Goal: Task Accomplishment & Management: Manage account settings

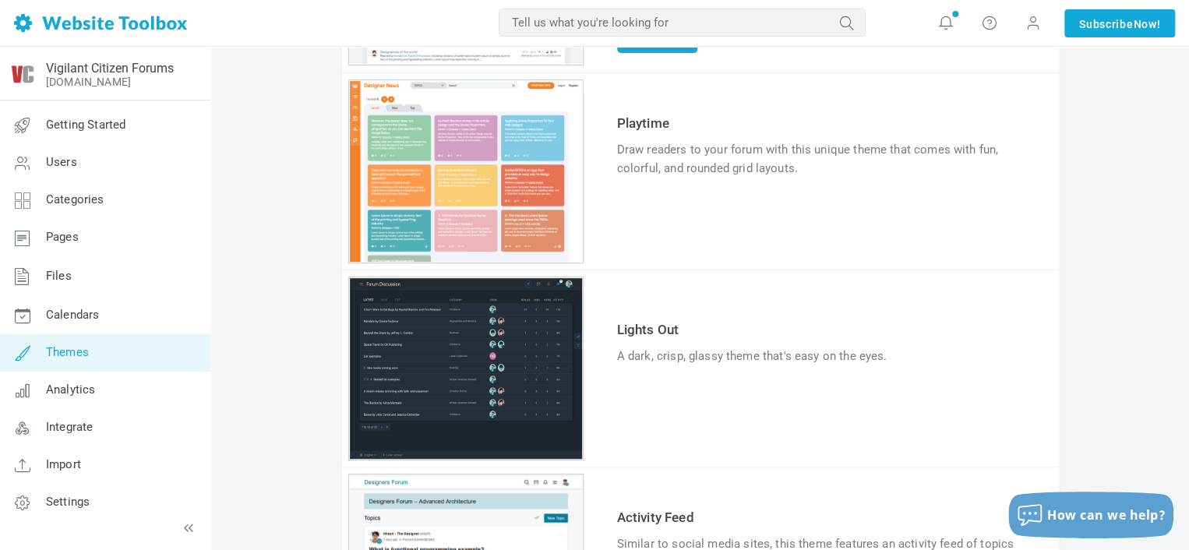
scroll to position [312, 0]
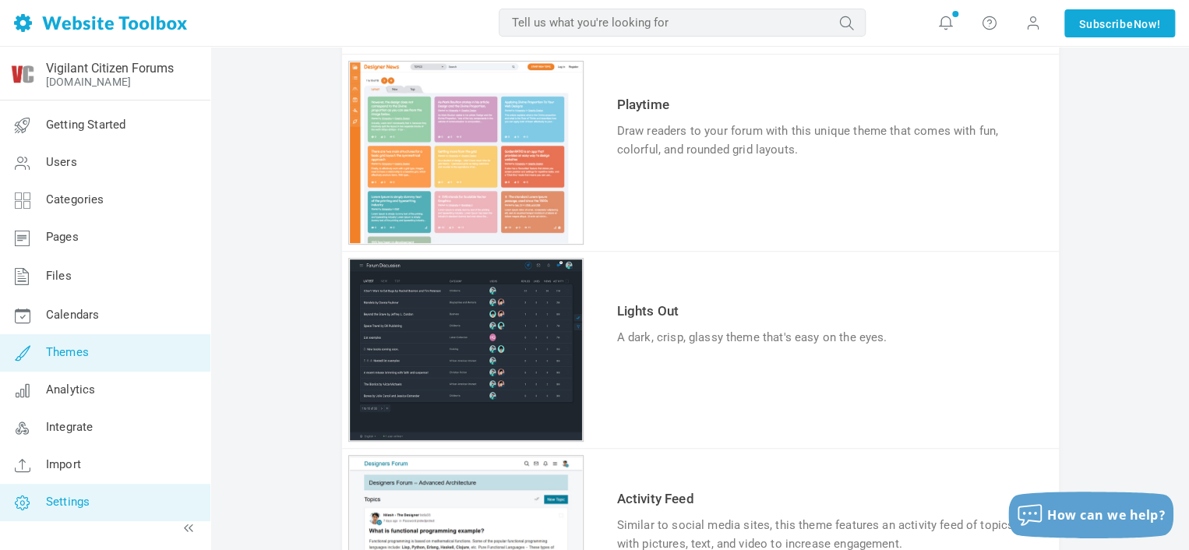
click at [62, 498] on span "Settings" at bounding box center [68, 502] width 44 height 14
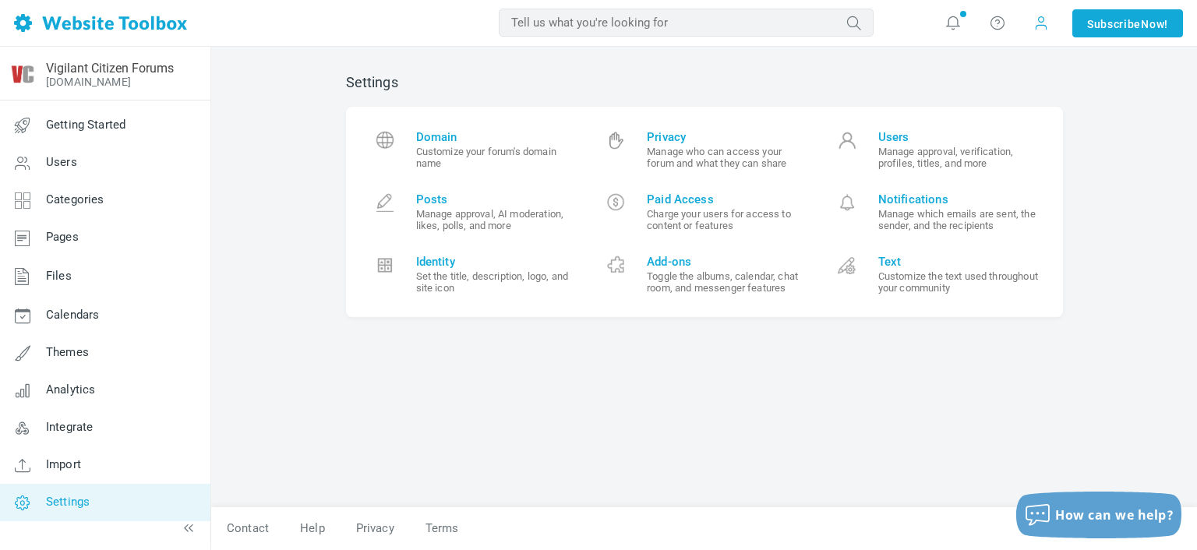
click at [1041, 21] on span at bounding box center [1041, 23] width 16 height 16
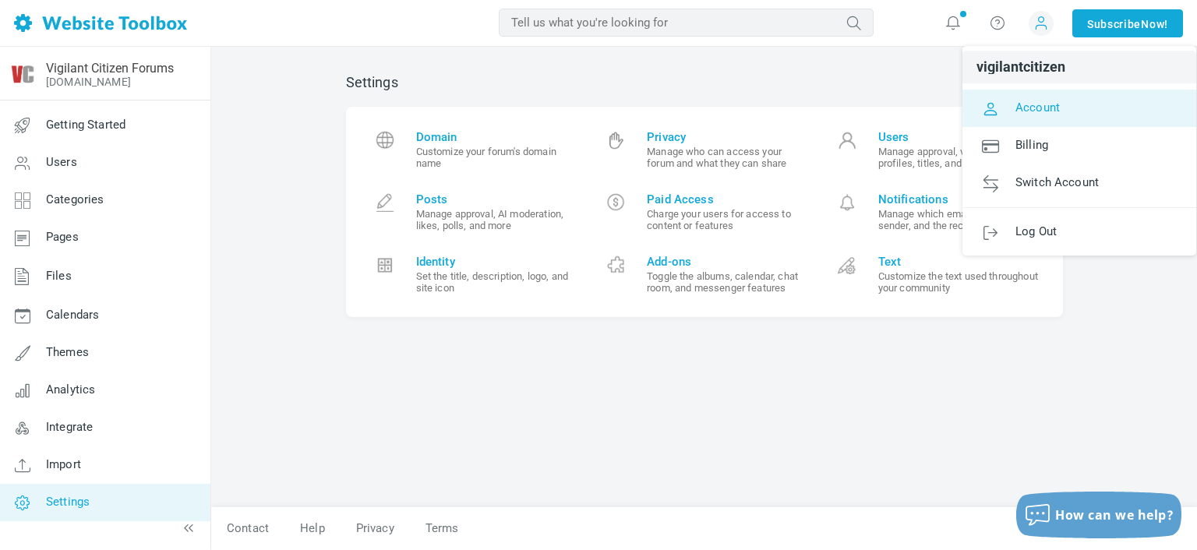
click at [1047, 107] on span "Account" at bounding box center [1038, 107] width 44 height 14
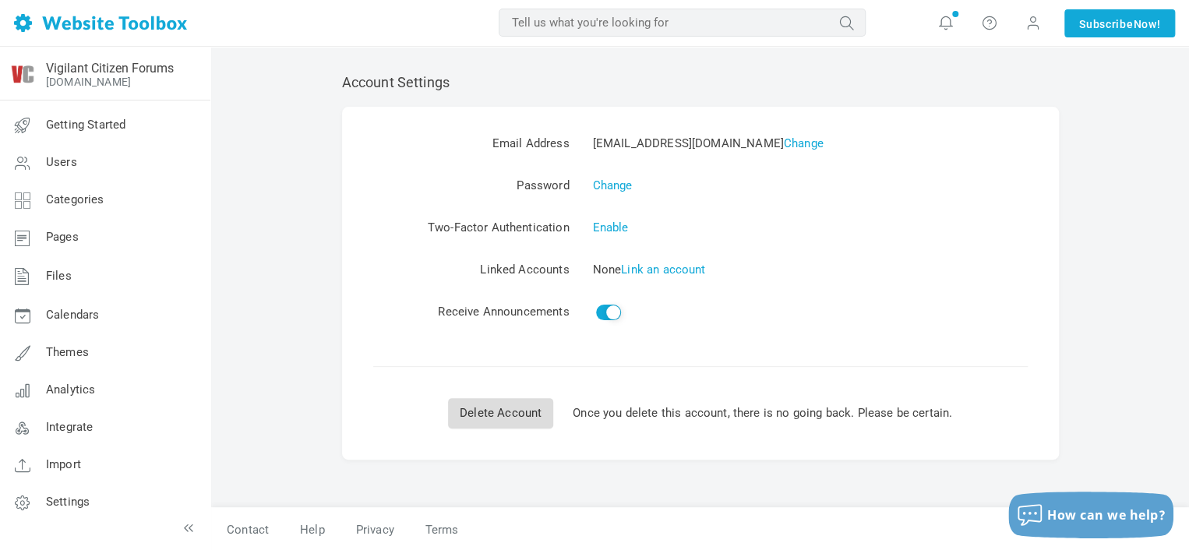
click at [493, 424] on link "Delete Account" at bounding box center [500, 413] width 105 height 30
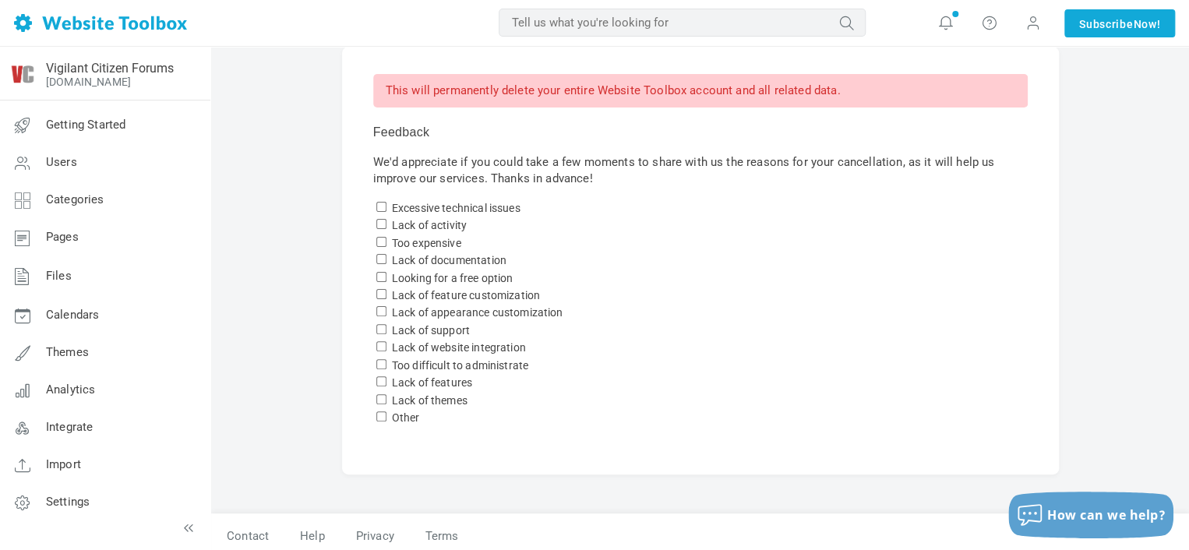
scroll to position [65, 0]
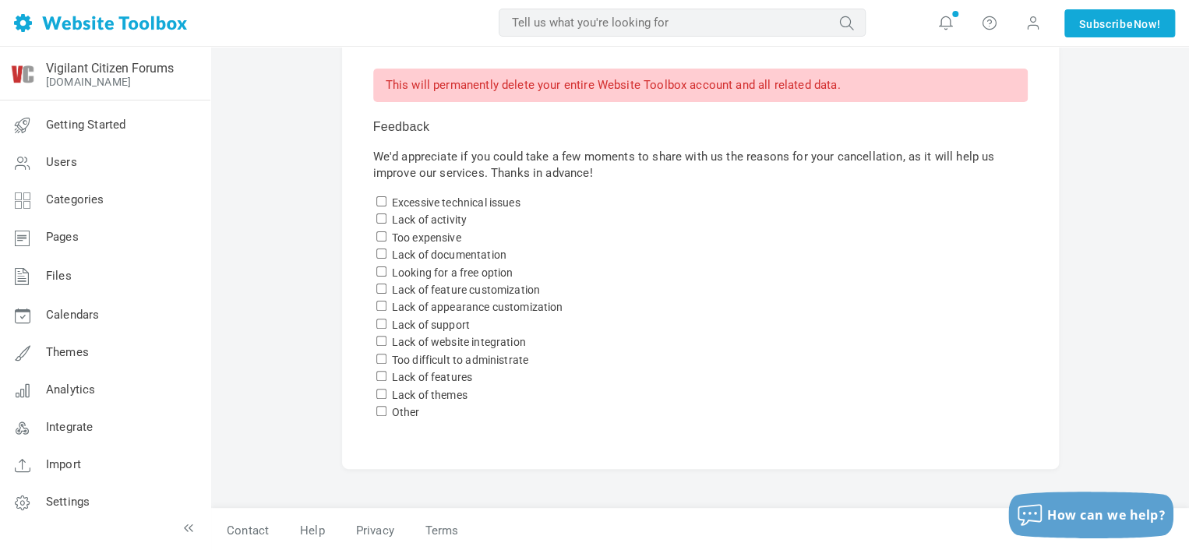
click at [412, 371] on label "Lack of features" at bounding box center [432, 377] width 80 height 12
click at [387, 371] on input "Lack of features" at bounding box center [381, 376] width 10 height 10
checkbox input "true"
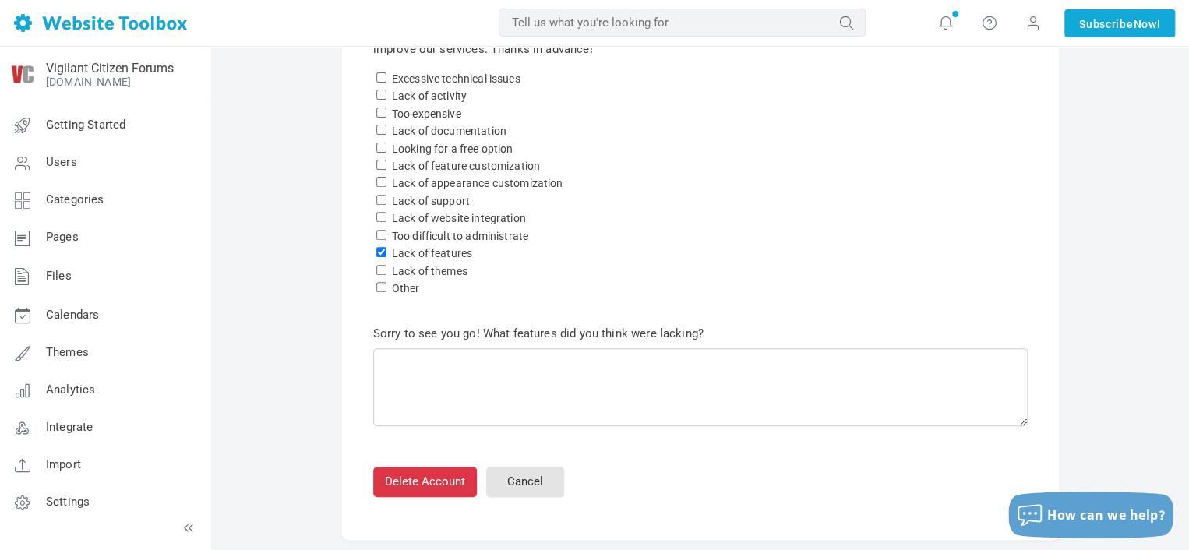
scroll to position [260, 0]
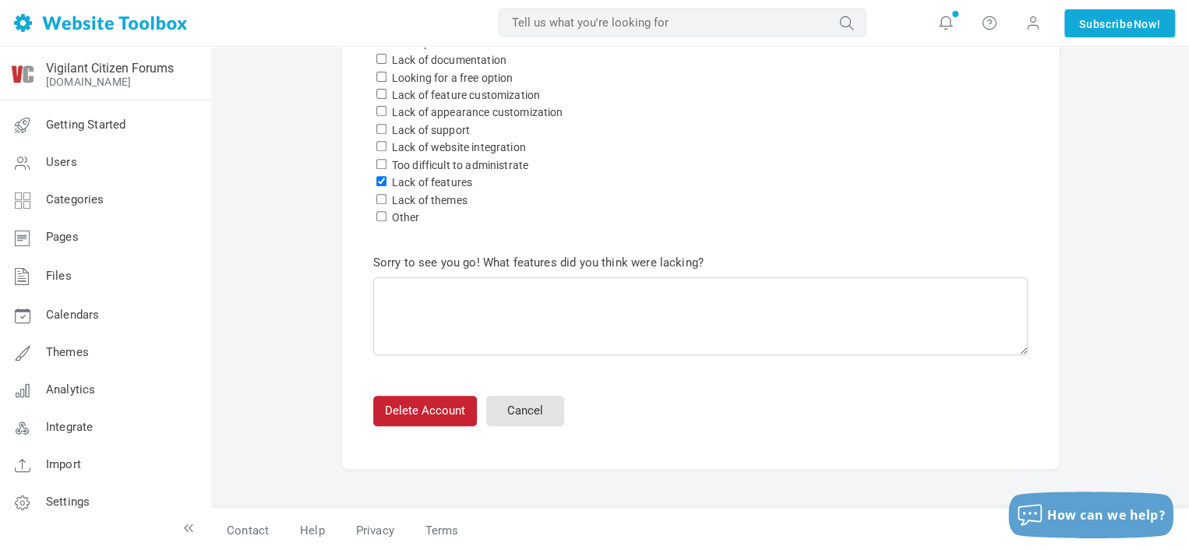
click at [433, 417] on button "Delete Account" at bounding box center [425, 411] width 104 height 30
